Goal: Check status: Check status

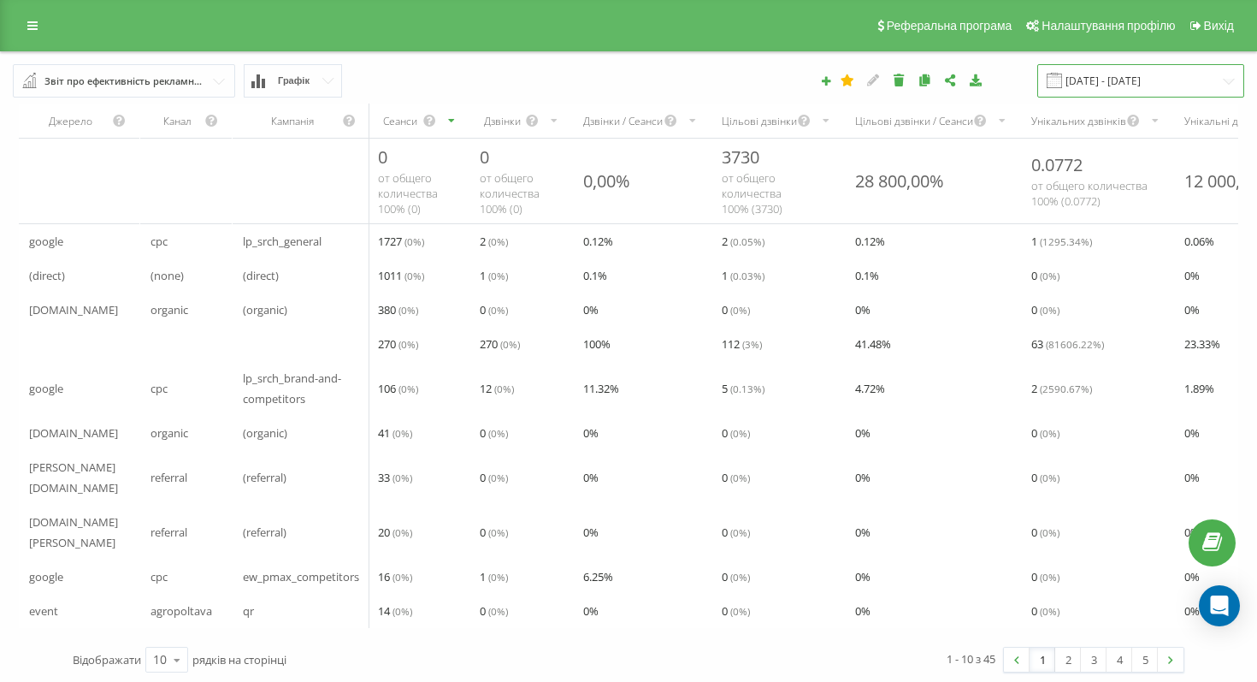
click at [1140, 73] on input "[DATE] - [DATE]" at bounding box center [1141, 80] width 207 height 33
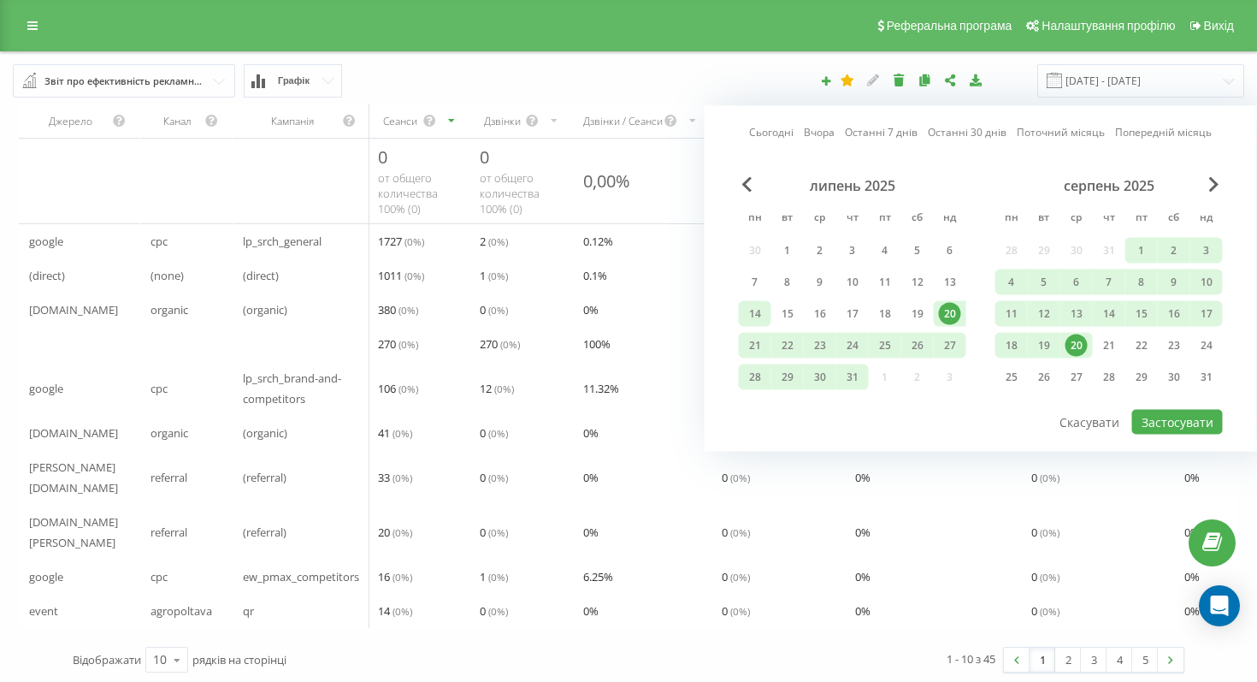
click at [758, 317] on div "14" at bounding box center [755, 314] width 22 height 22
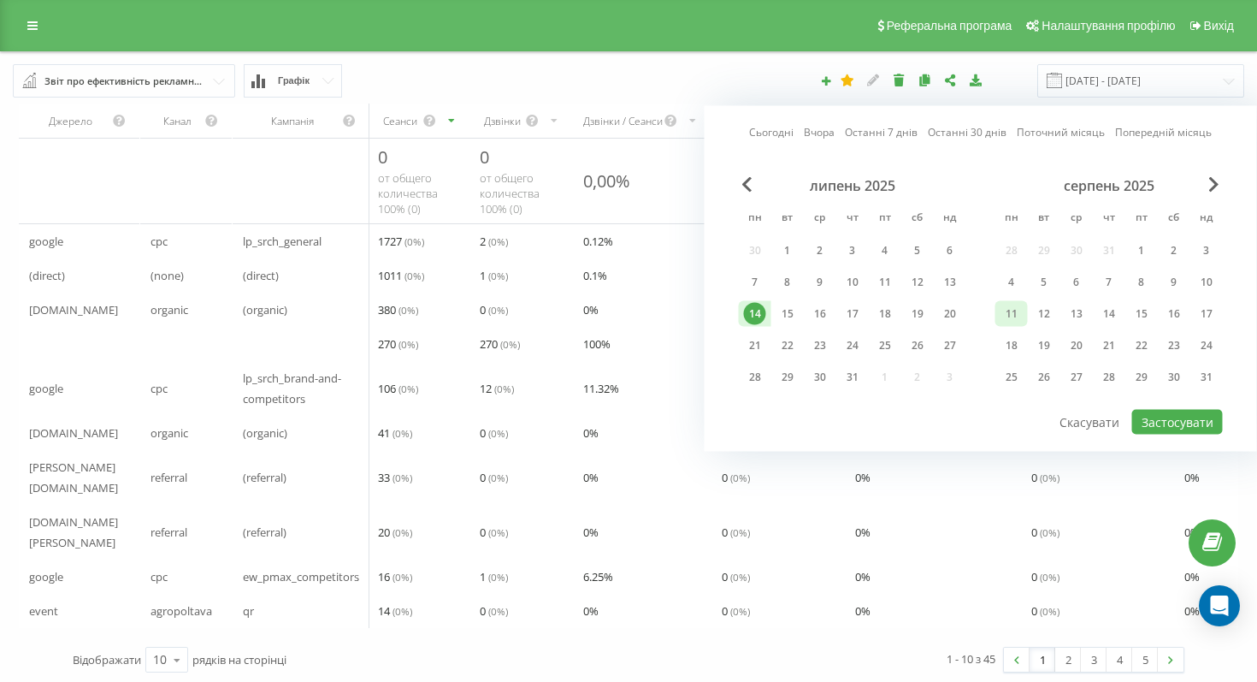
click at [1013, 311] on div "11" at bounding box center [1012, 314] width 22 height 22
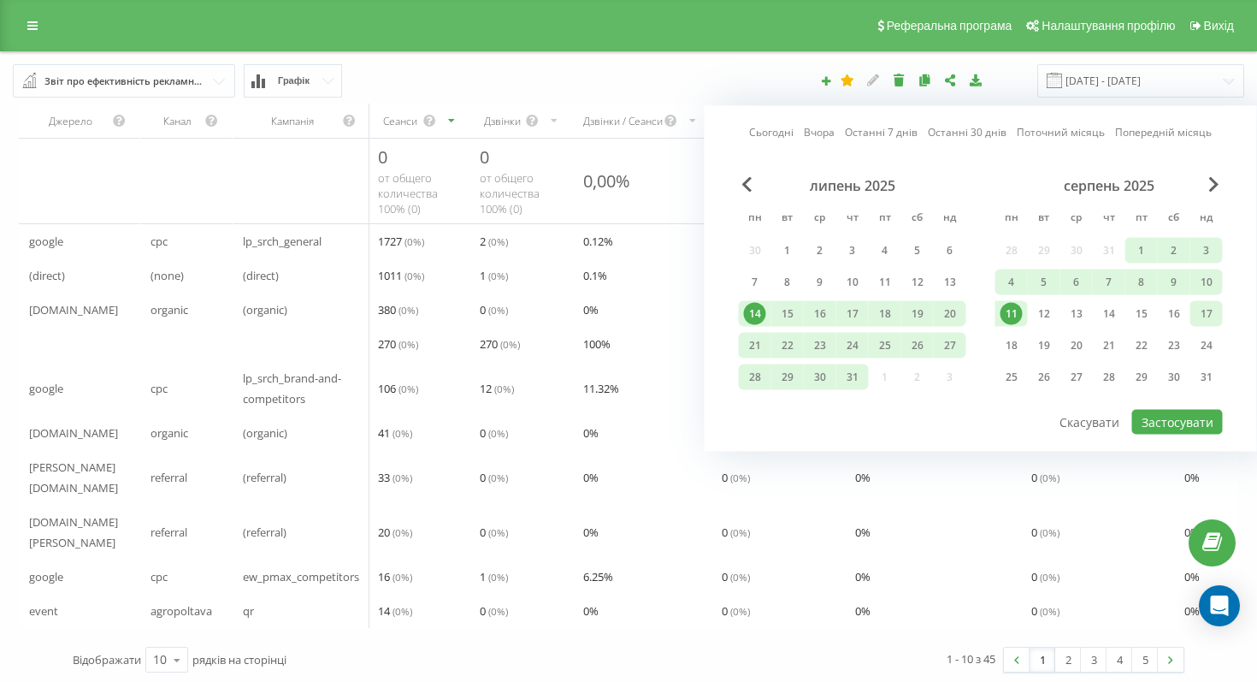
click at [1205, 314] on div "17" at bounding box center [1207, 314] width 22 height 22
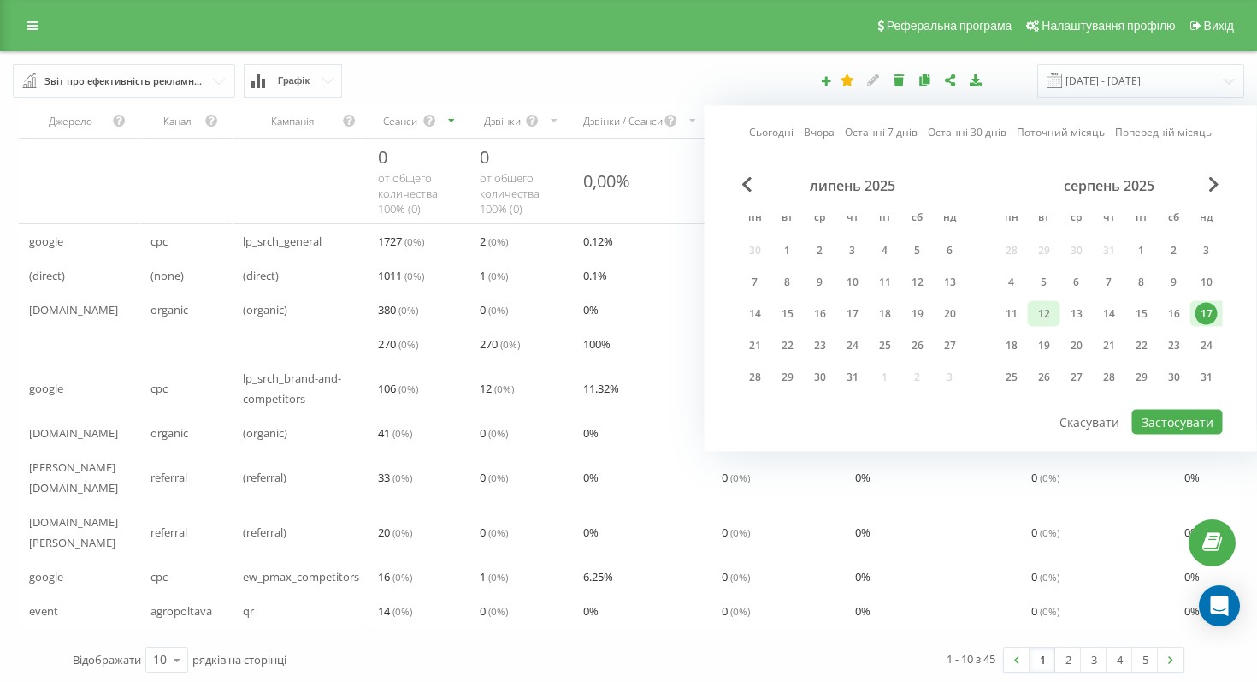
click at [1028, 309] on div "12" at bounding box center [1044, 314] width 33 height 26
click at [1014, 311] on div "11" at bounding box center [1012, 314] width 22 height 22
click at [1211, 316] on div "17" at bounding box center [1207, 314] width 22 height 22
click at [1187, 417] on button "Застосувати" at bounding box center [1178, 422] width 91 height 25
type input "[DATE] - [DATE]"
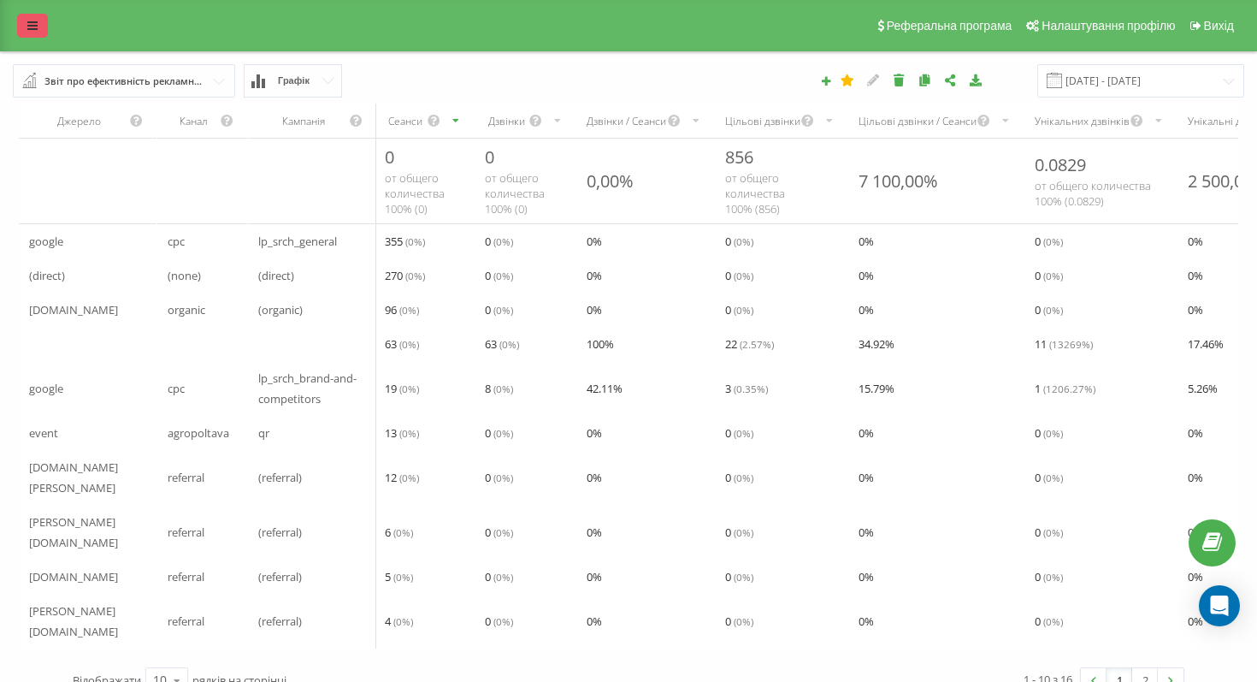
click at [35, 29] on icon at bounding box center [32, 26] width 10 height 12
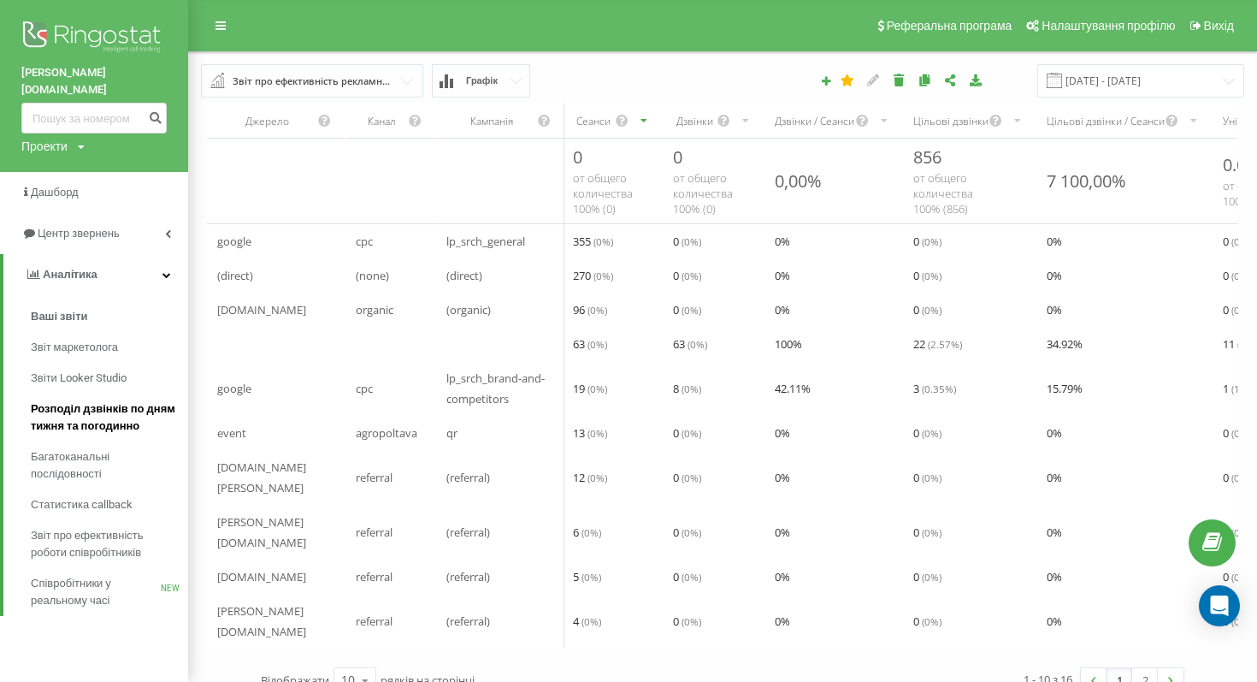
click at [126, 412] on span "Розподіл дзвінків по дням тижня та погодинно" at bounding box center [105, 417] width 149 height 34
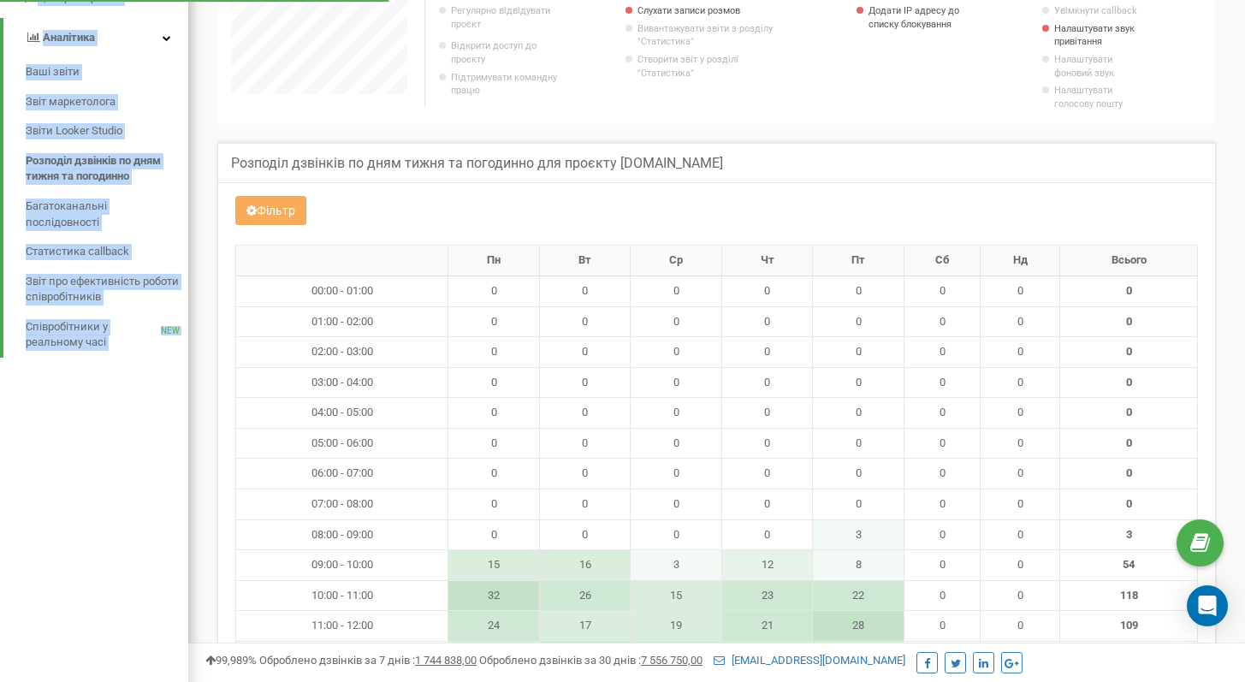
scroll to position [247, 0]
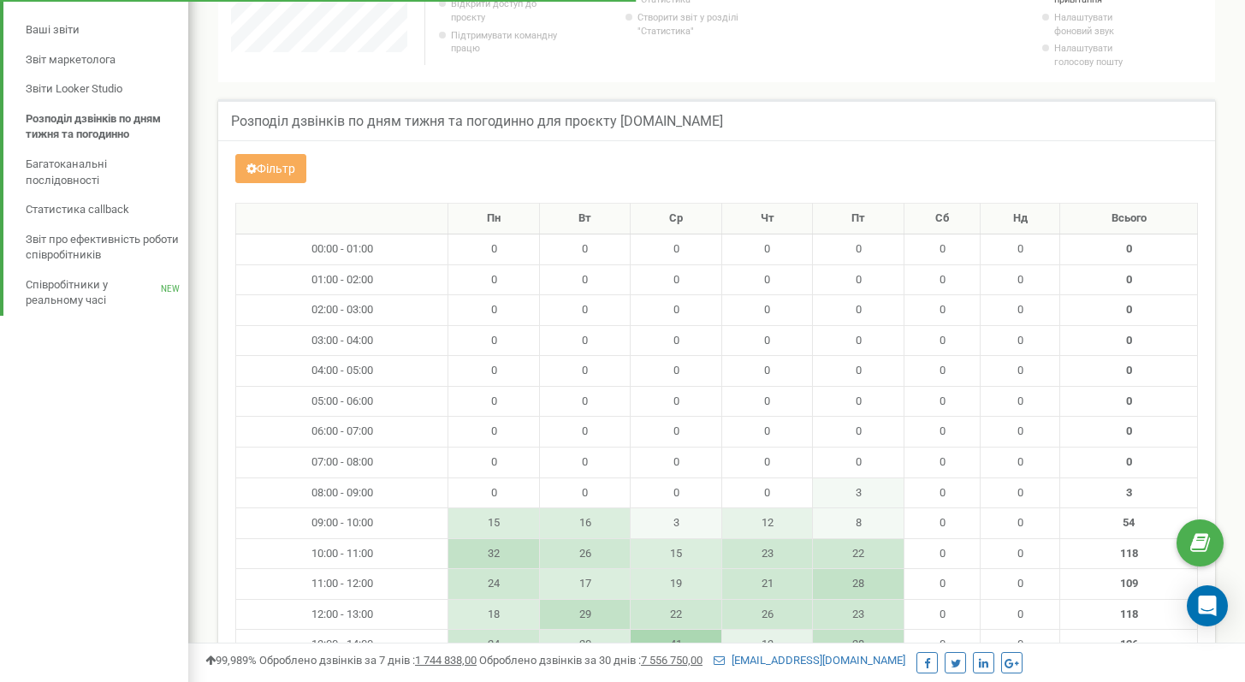
click at [774, 157] on div "Фільтр" at bounding box center [716, 170] width 988 height 33
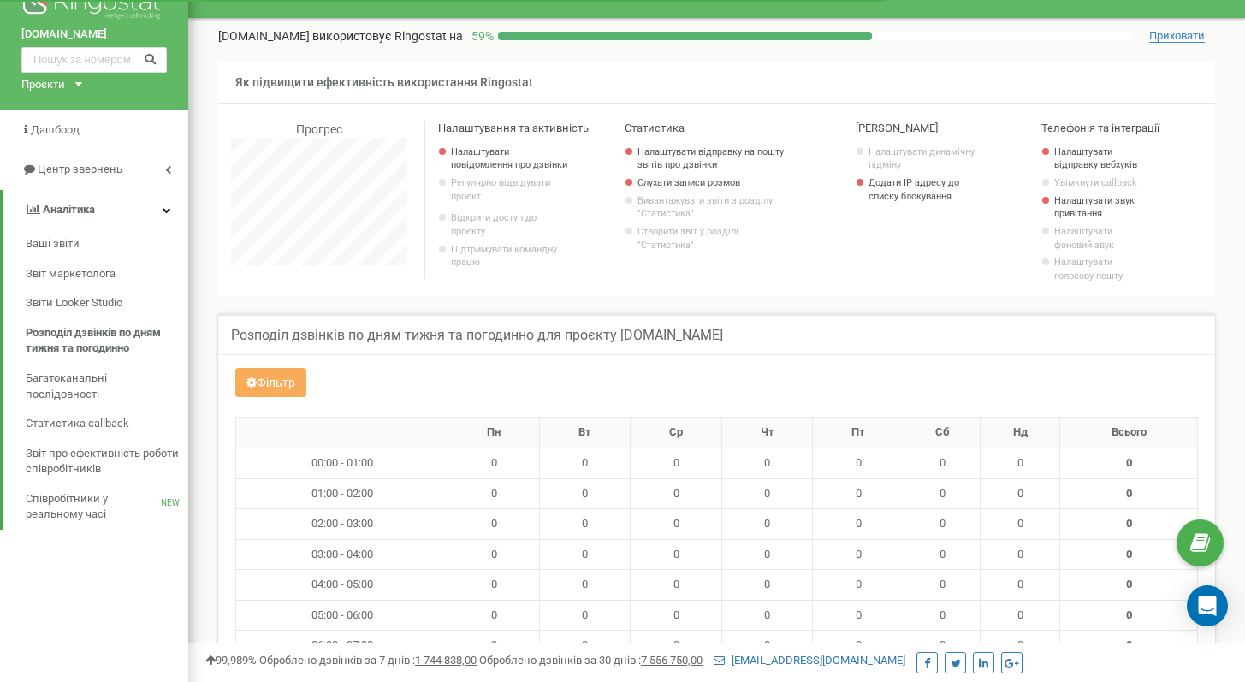
scroll to position [0, 0]
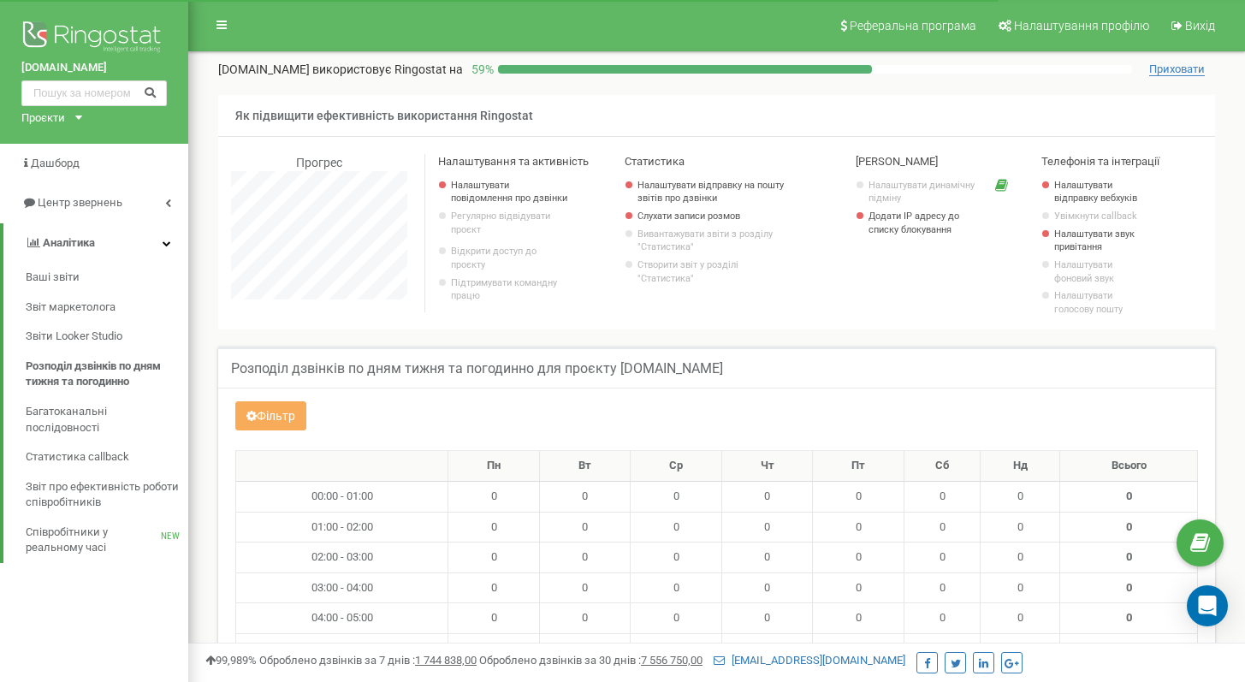
click at [83, 15] on div "mccloud.ua Проєкти mccloud.ua" at bounding box center [94, 72] width 188 height 144
click at [224, 26] on icon at bounding box center [221, 25] width 10 height 12
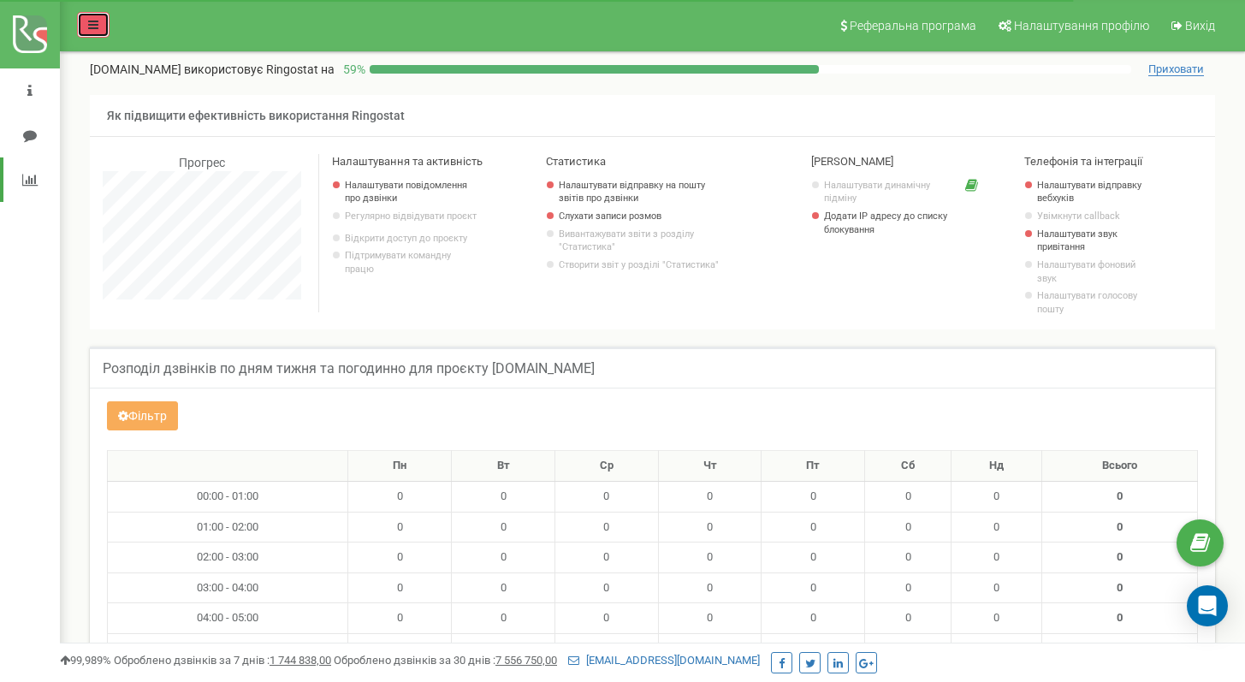
scroll to position [2096, 1185]
click at [99, 25] on link at bounding box center [93, 25] width 33 height 26
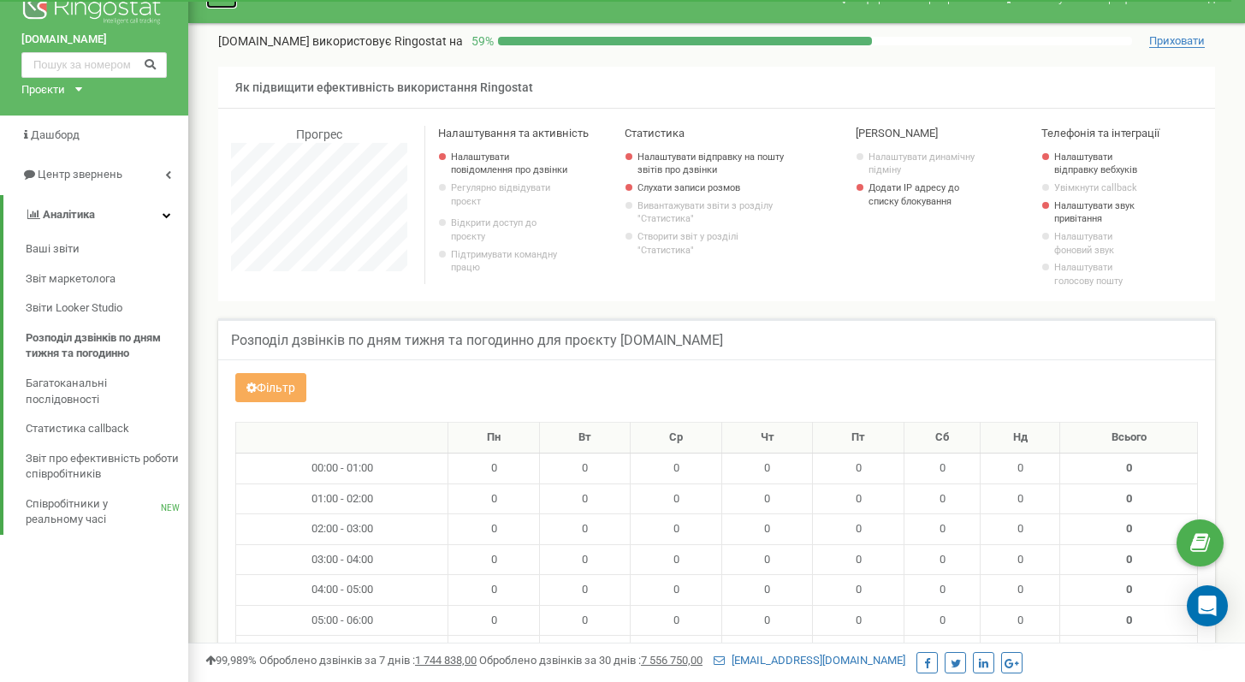
scroll to position [0, 0]
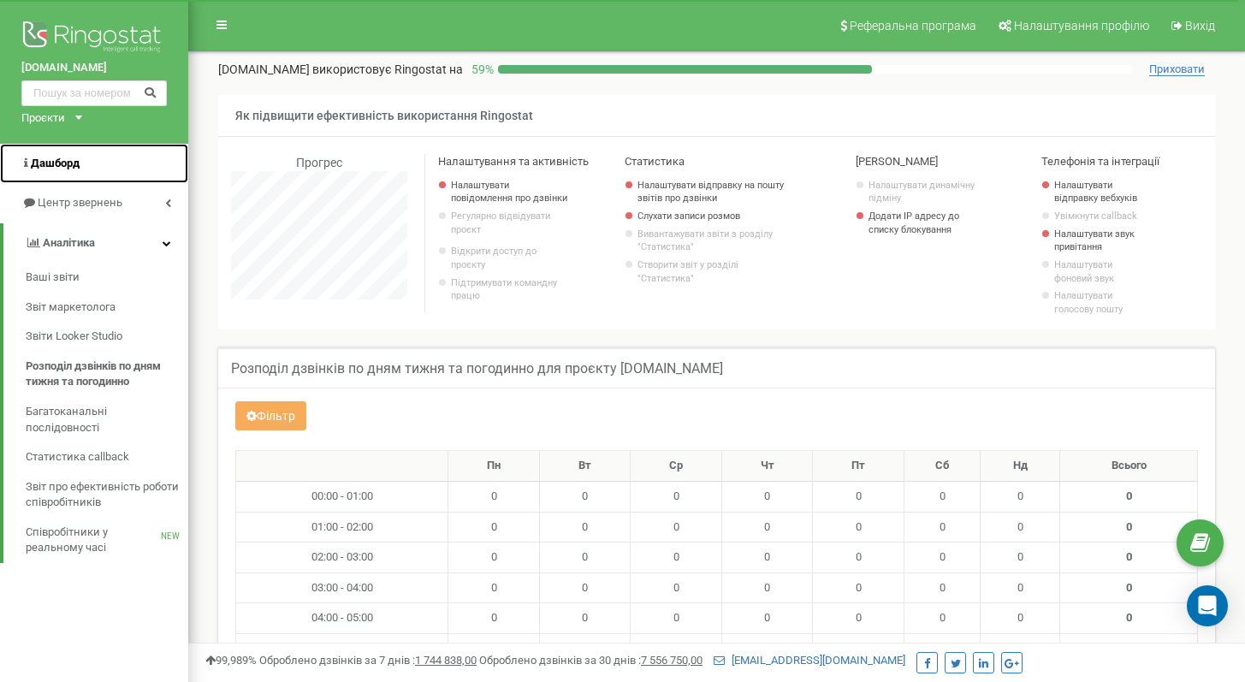
click at [58, 163] on span "Дашборд" at bounding box center [55, 163] width 49 height 13
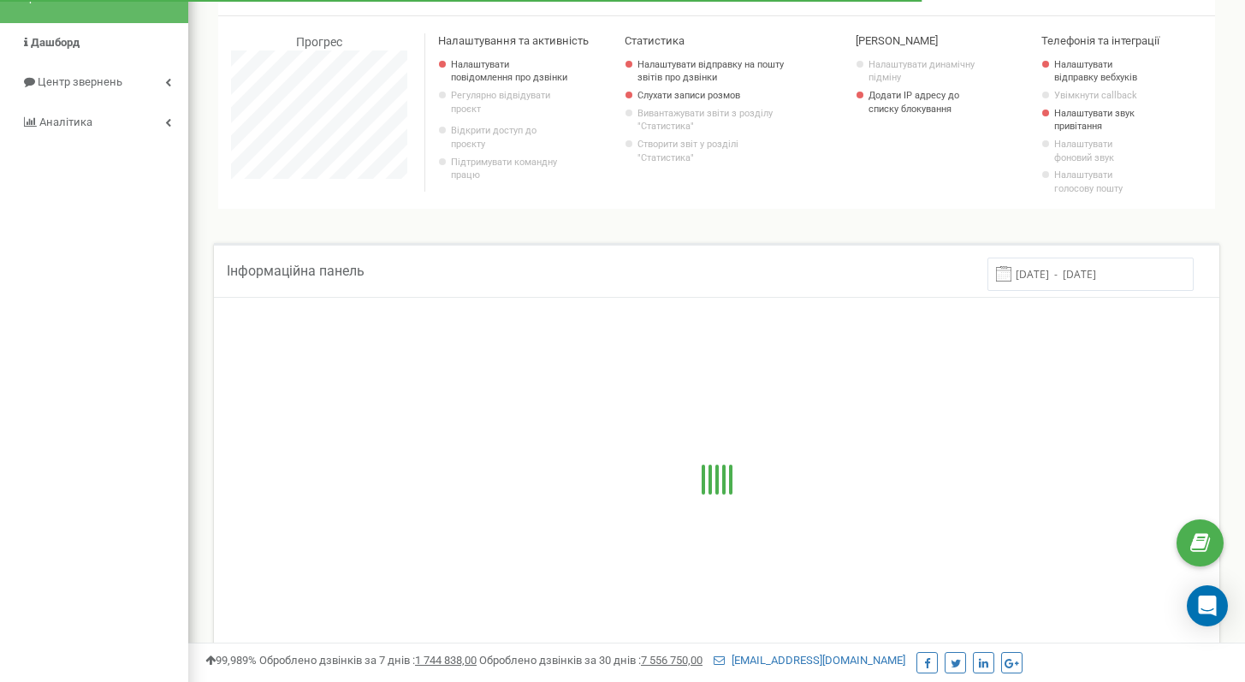
scroll to position [150, 0]
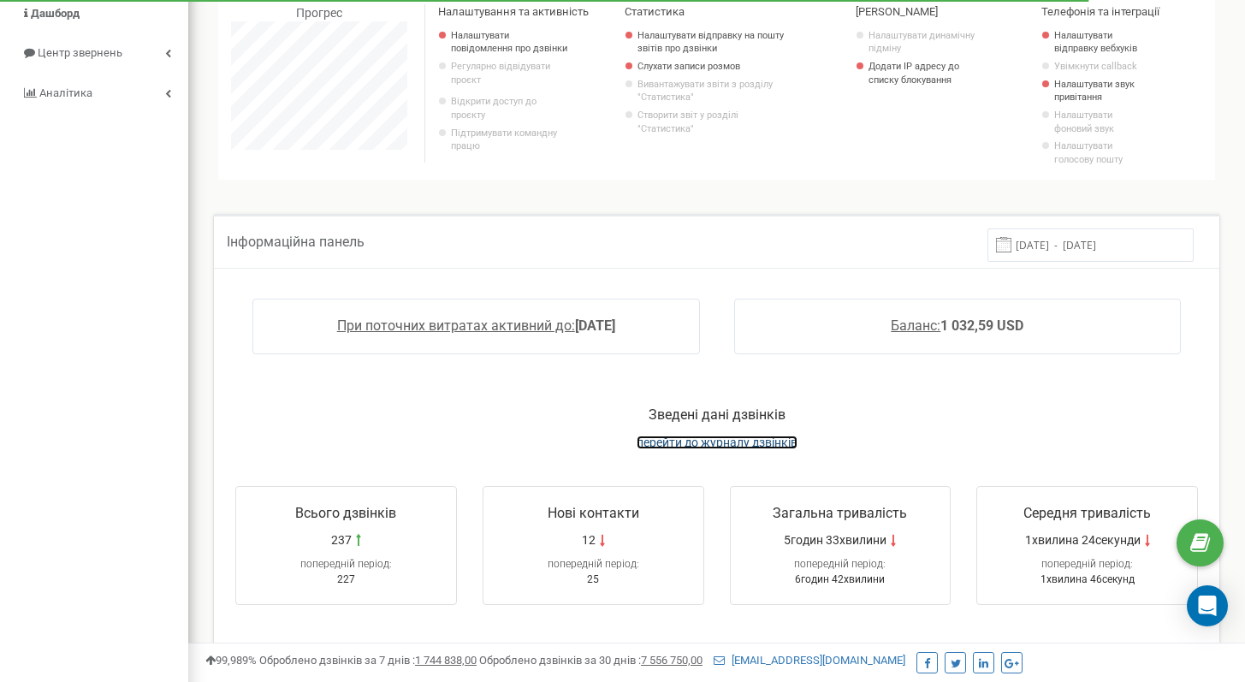
click at [723, 441] on span "перейти до журналу дзвінків" at bounding box center [716, 442] width 161 height 14
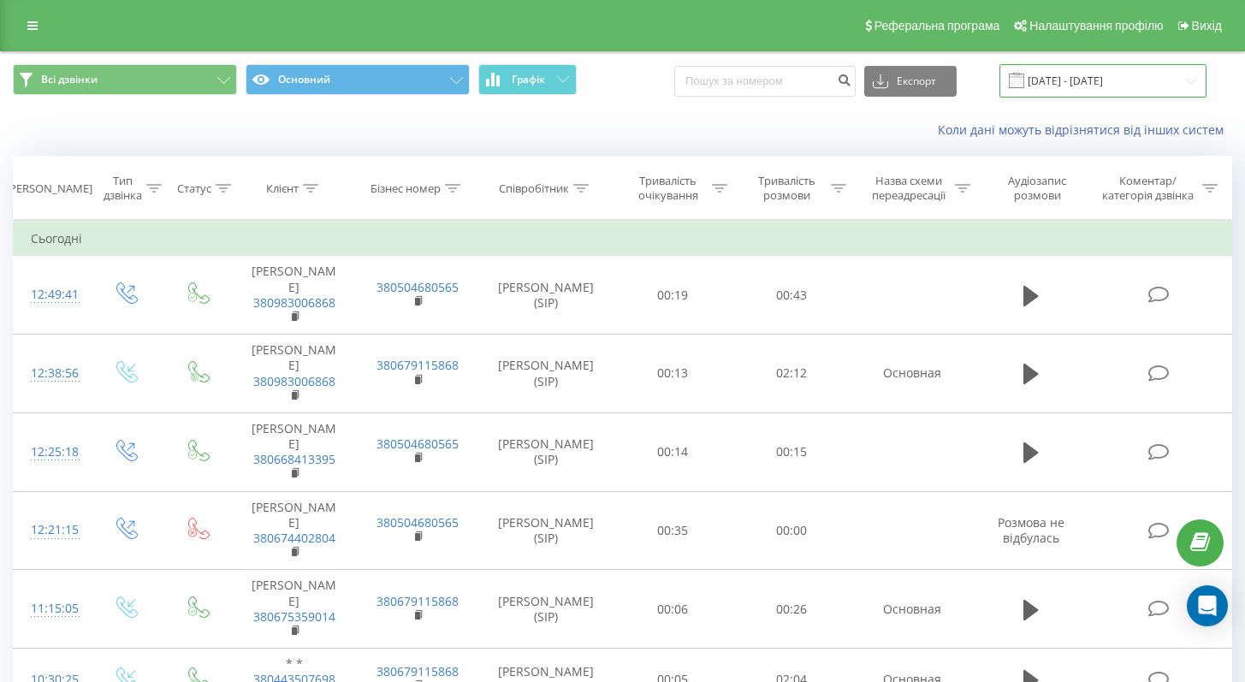
click at [1159, 88] on input "[DATE] - [DATE]" at bounding box center [1102, 80] width 207 height 33
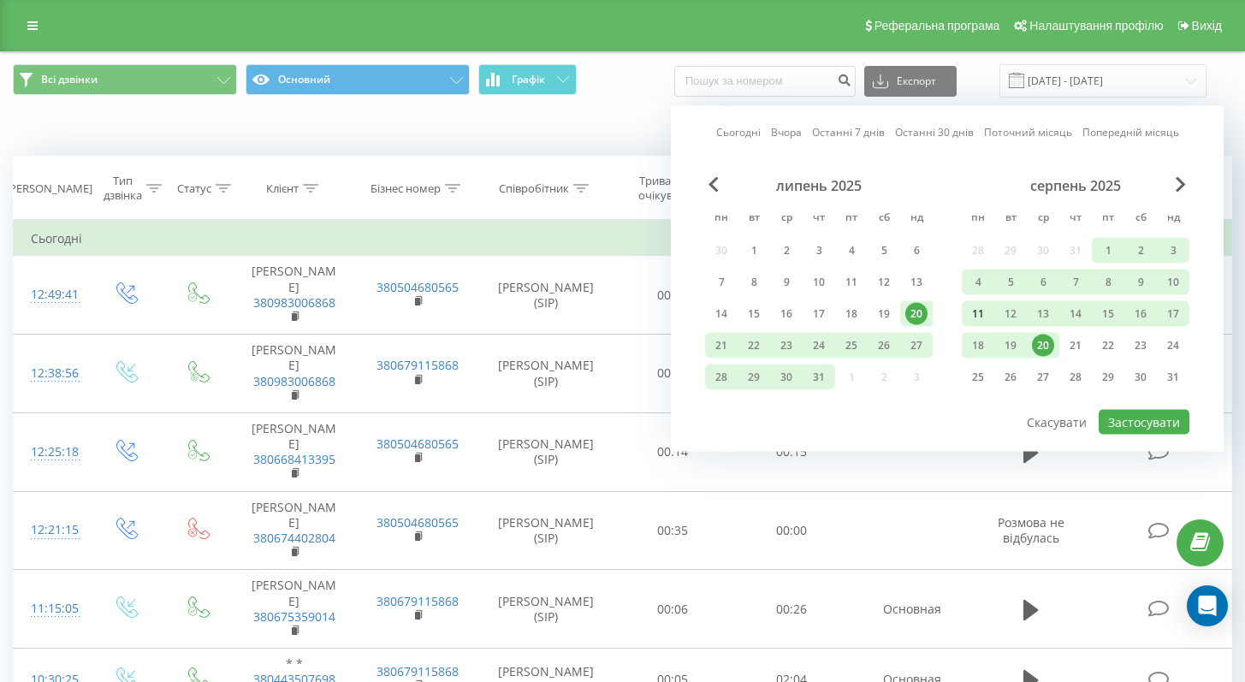
click at [973, 312] on div "11" at bounding box center [978, 314] width 22 height 22
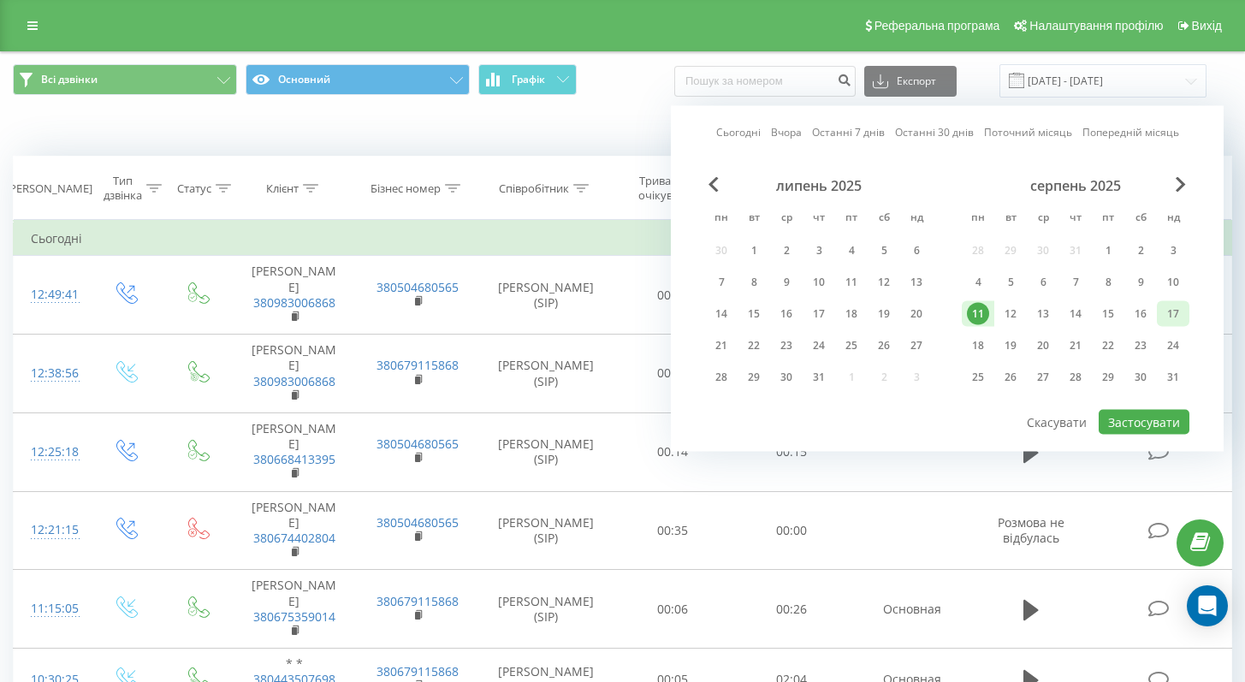
click at [1178, 305] on div "17" at bounding box center [1173, 314] width 22 height 22
click at [1133, 415] on button "Застосувати" at bounding box center [1143, 422] width 91 height 25
type input "[DATE] - [DATE]"
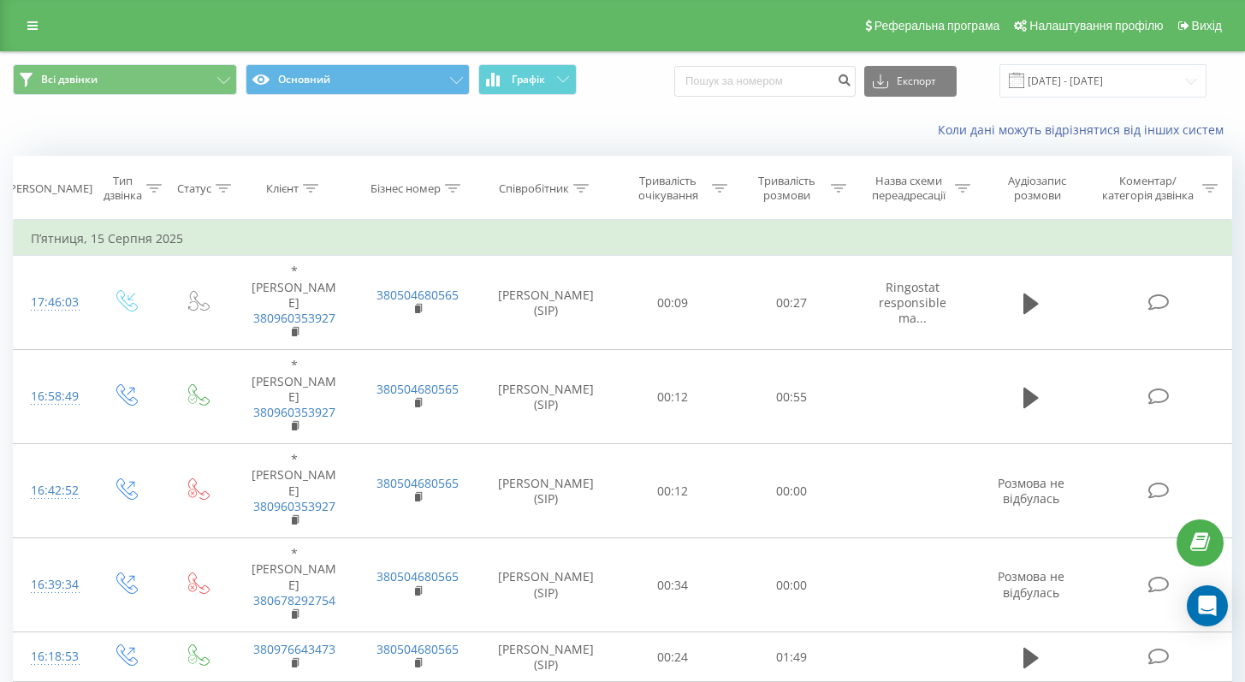
click at [202, 98] on div "Всі дзвінки Основний Графік Експорт .csv .xls .xlsx [DATE] - [DATE]" at bounding box center [622, 80] width 1243 height 57
click at [219, 71] on button "Всі дзвінки" at bounding box center [125, 79] width 224 height 31
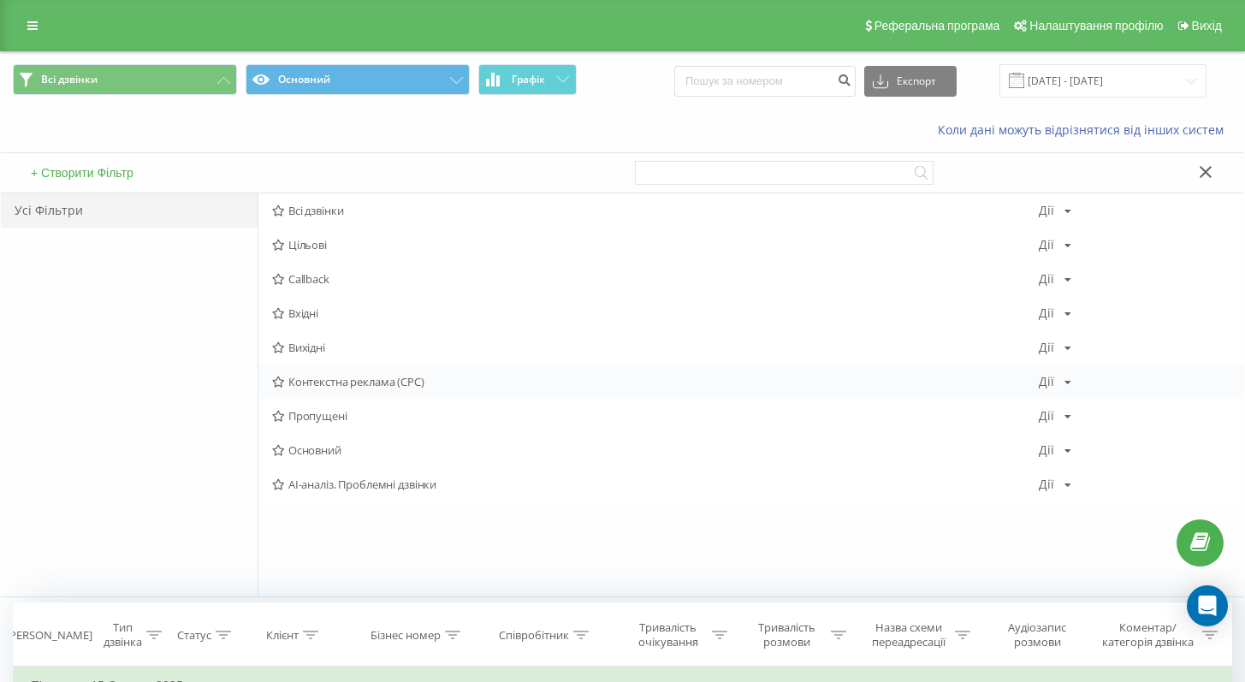
click at [376, 385] on span "Контекстна реклама (CPC)" at bounding box center [655, 382] width 766 height 12
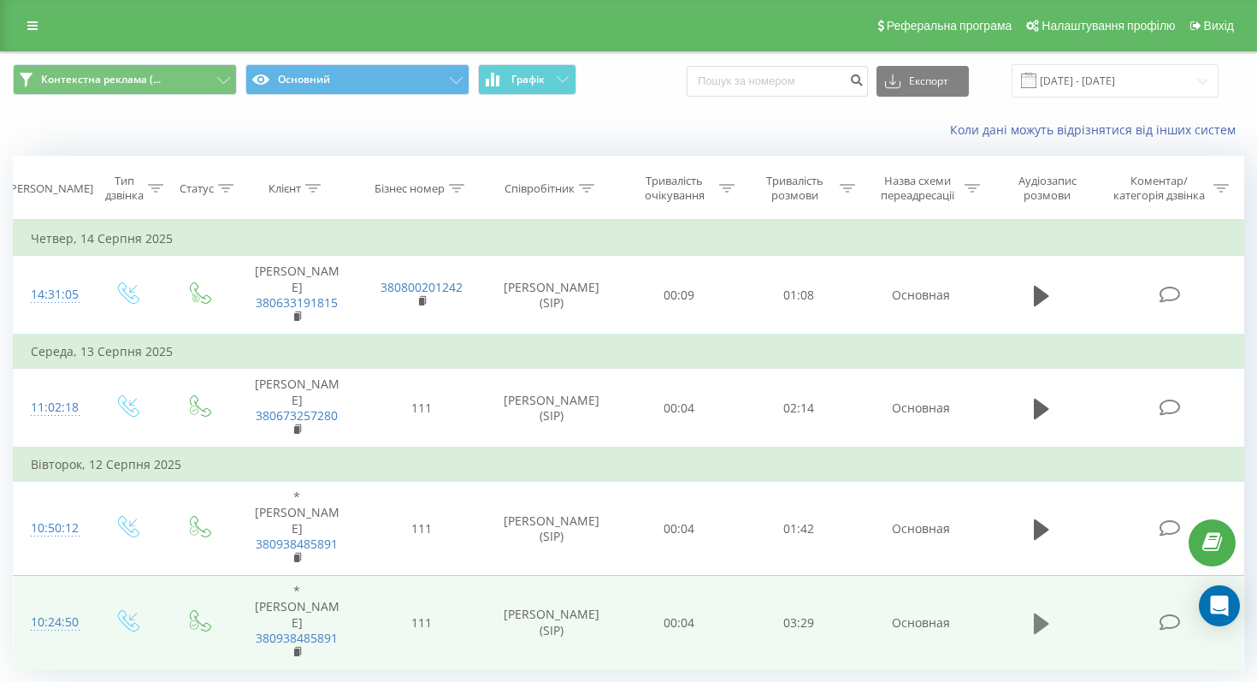
click at [1041, 612] on icon at bounding box center [1041, 624] width 15 height 24
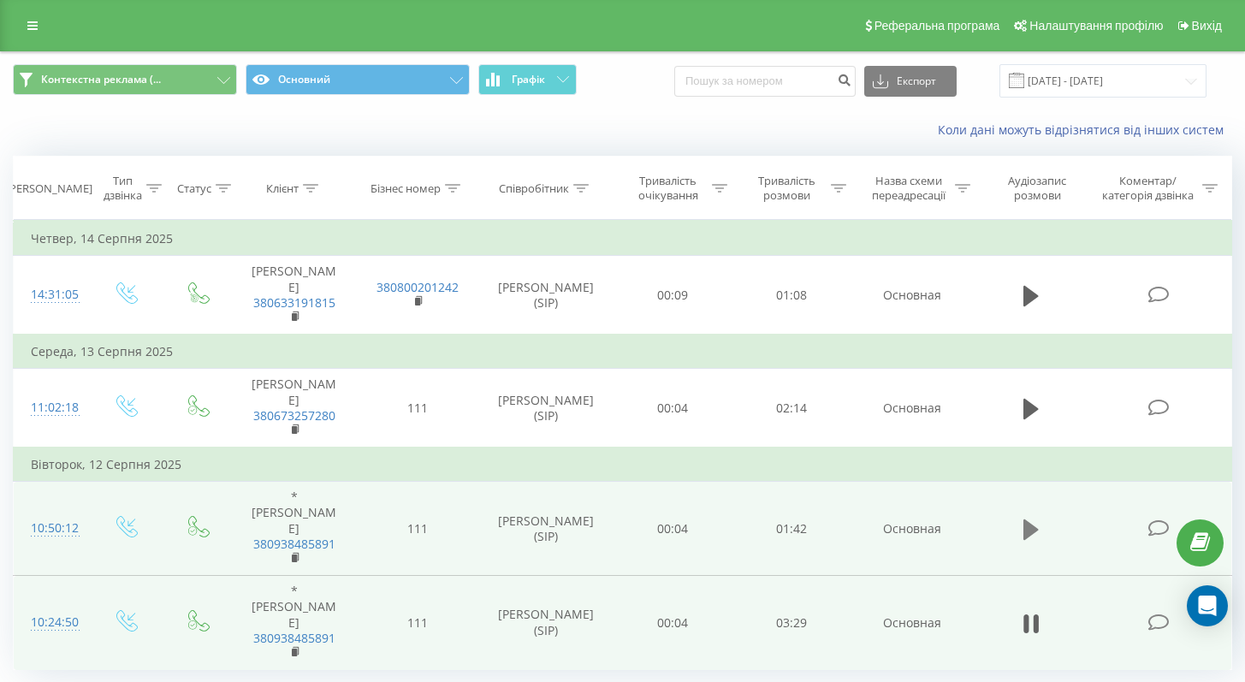
click at [1029, 518] on icon at bounding box center [1030, 528] width 15 height 21
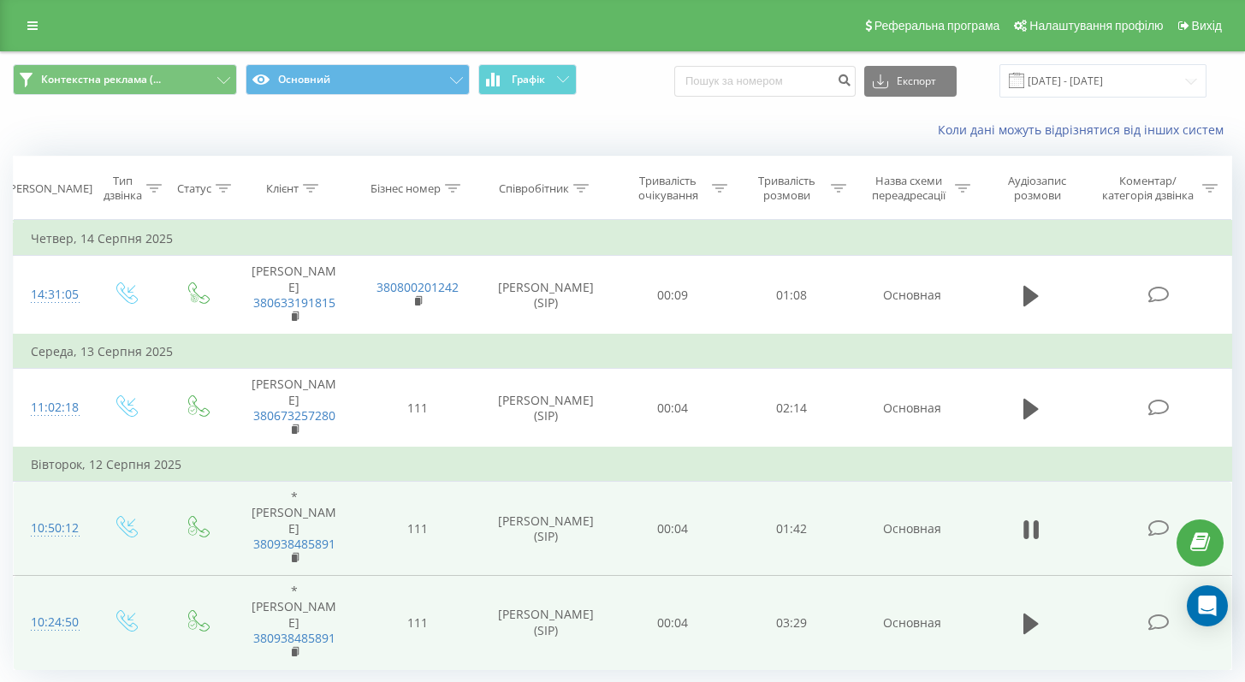
click at [1029, 518] on icon at bounding box center [1030, 530] width 15 height 24
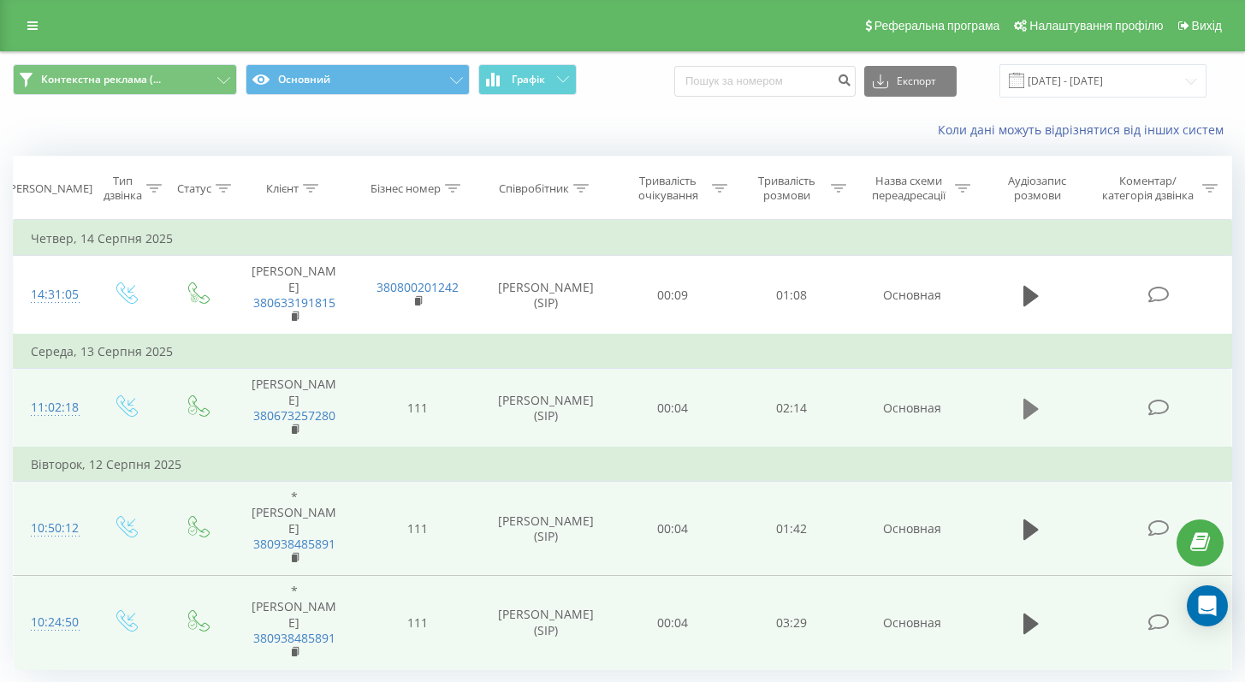
click at [1026, 406] on icon at bounding box center [1030, 408] width 15 height 21
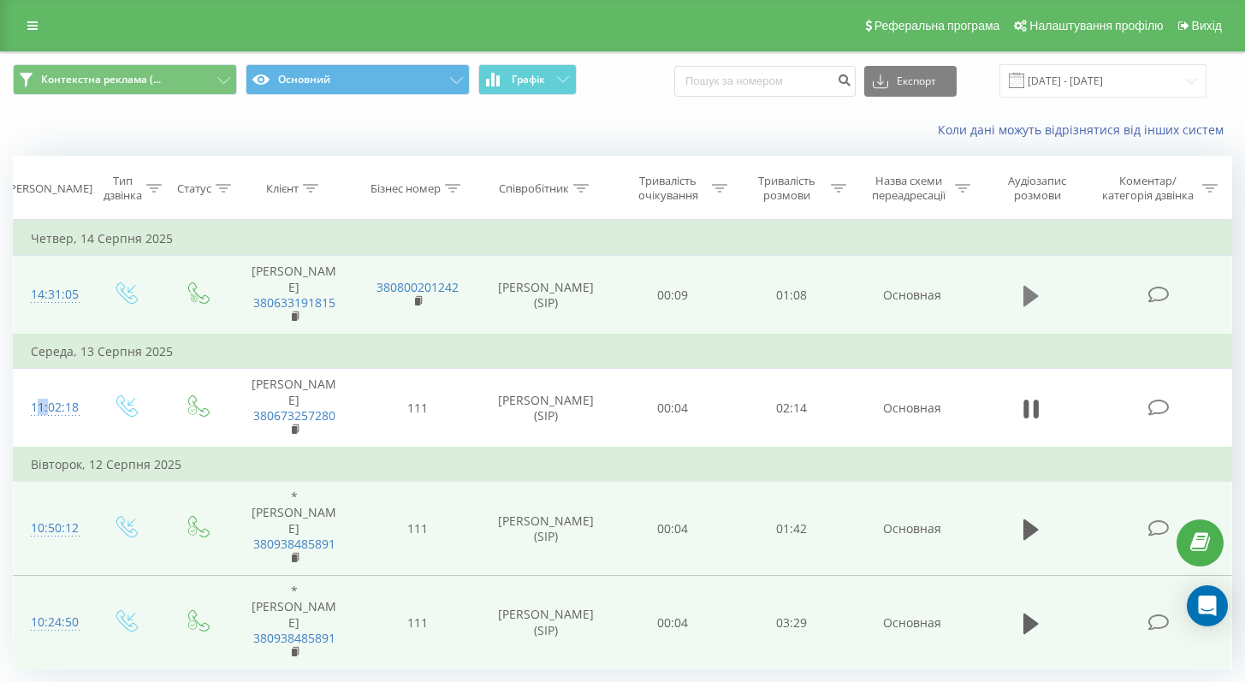
click at [1036, 299] on icon at bounding box center [1030, 296] width 15 height 24
